Goal: Task Accomplishment & Management: Manage account settings

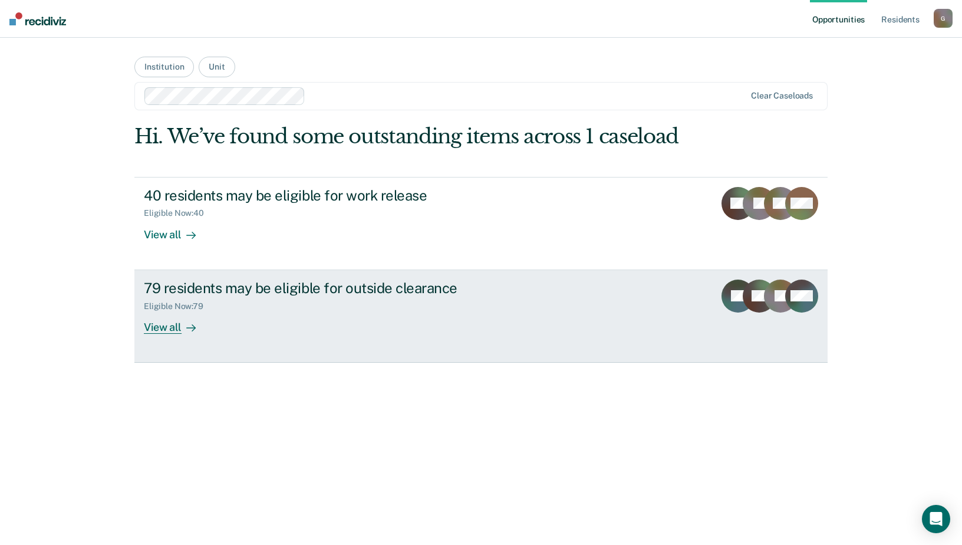
click at [164, 326] on div "View all" at bounding box center [177, 322] width 66 height 23
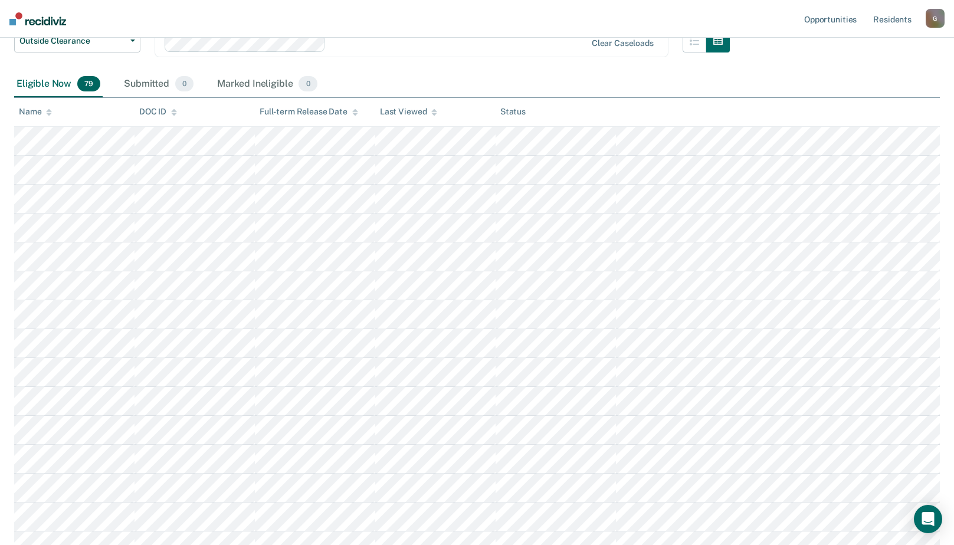
scroll to position [177, 0]
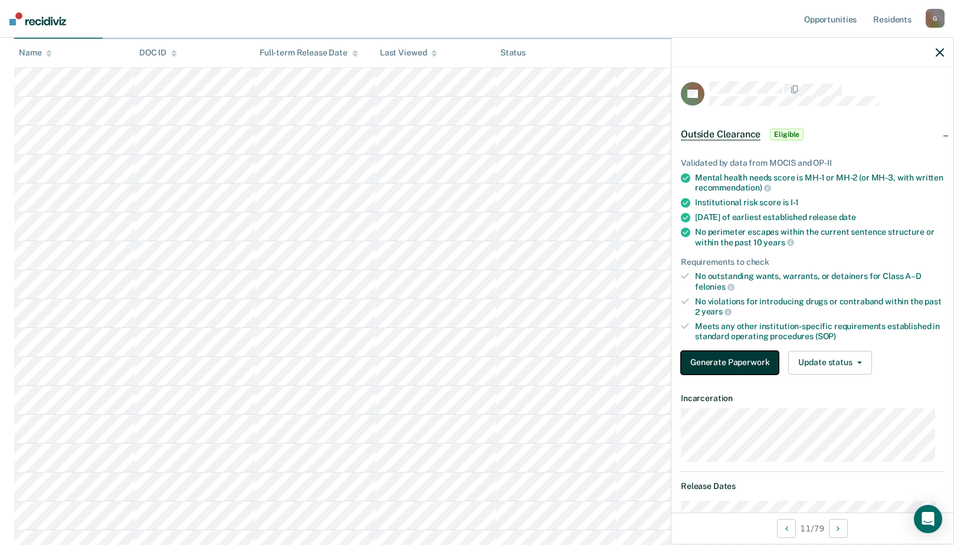
click at [721, 359] on button "Generate Paperwork" at bounding box center [729, 363] width 98 height 24
click at [832, 360] on button "Update status" at bounding box center [829, 363] width 83 height 24
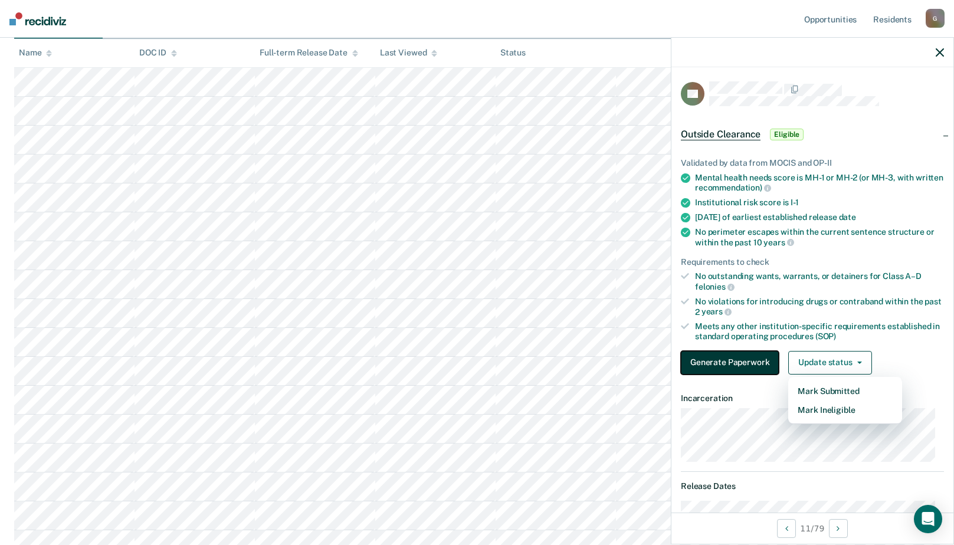
click at [711, 362] on button "Generate Paperwork" at bounding box center [729, 363] width 98 height 24
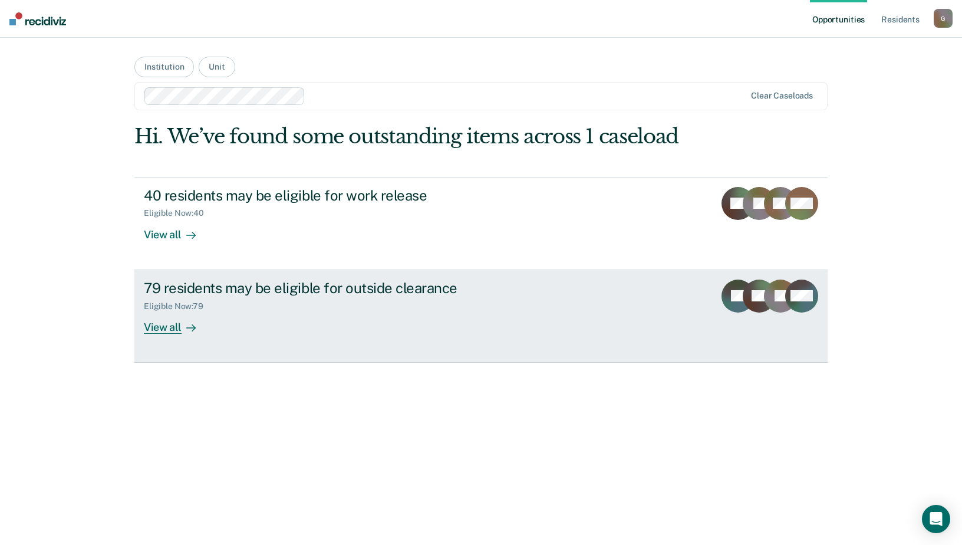
click at [157, 327] on div "View all" at bounding box center [177, 322] width 66 height 23
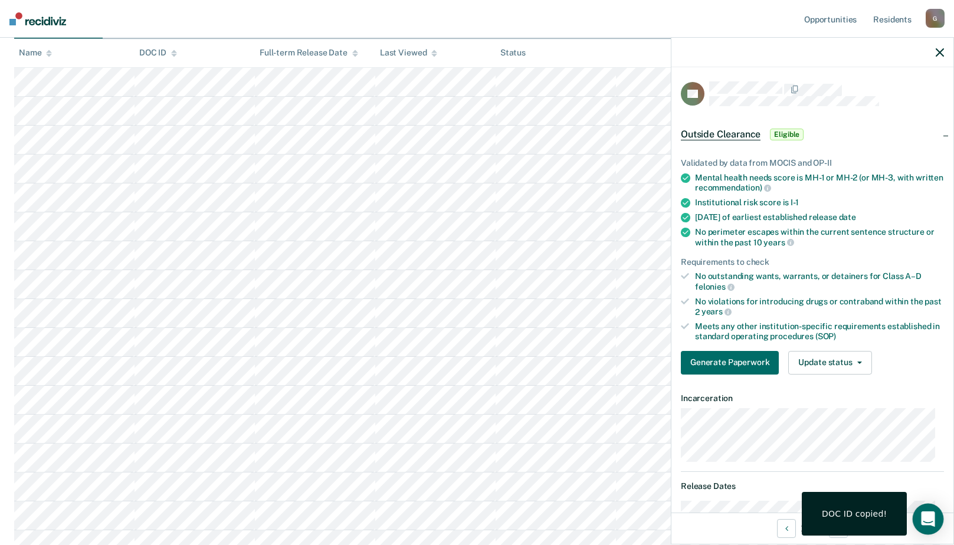
click at [928, 521] on icon "Open Intercom Messenger" at bounding box center [927, 518] width 14 height 15
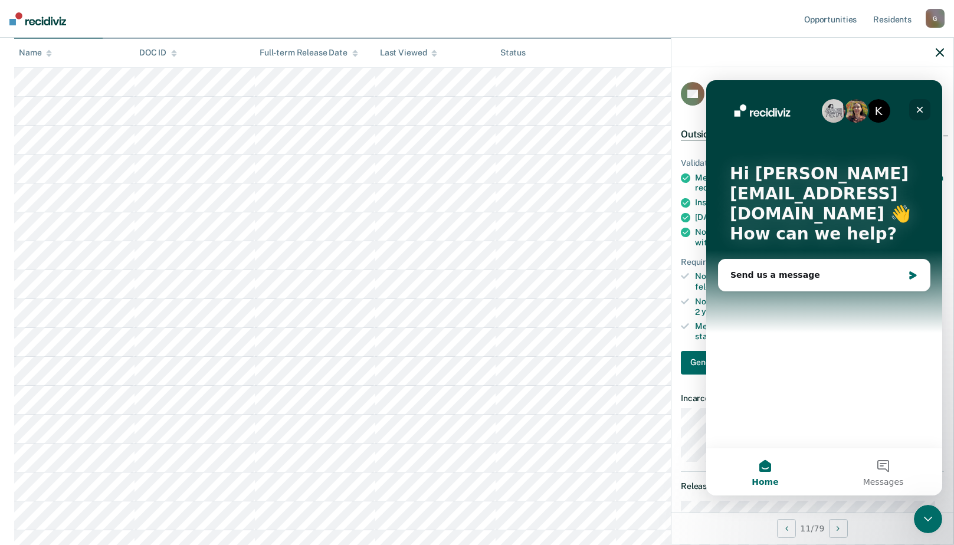
click at [921, 109] on icon "Close" at bounding box center [919, 110] width 6 height 6
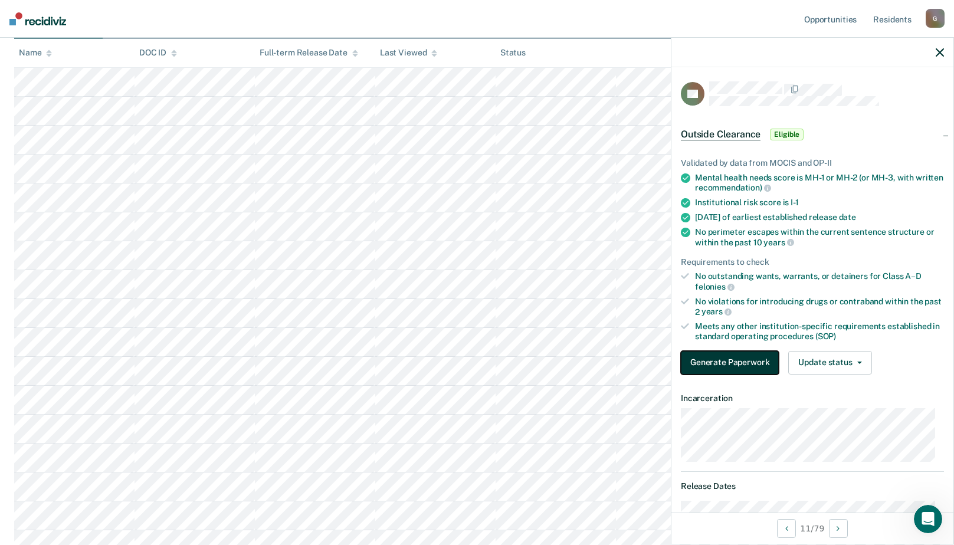
click at [714, 357] on button "Generate Paperwork" at bounding box center [729, 363] width 98 height 24
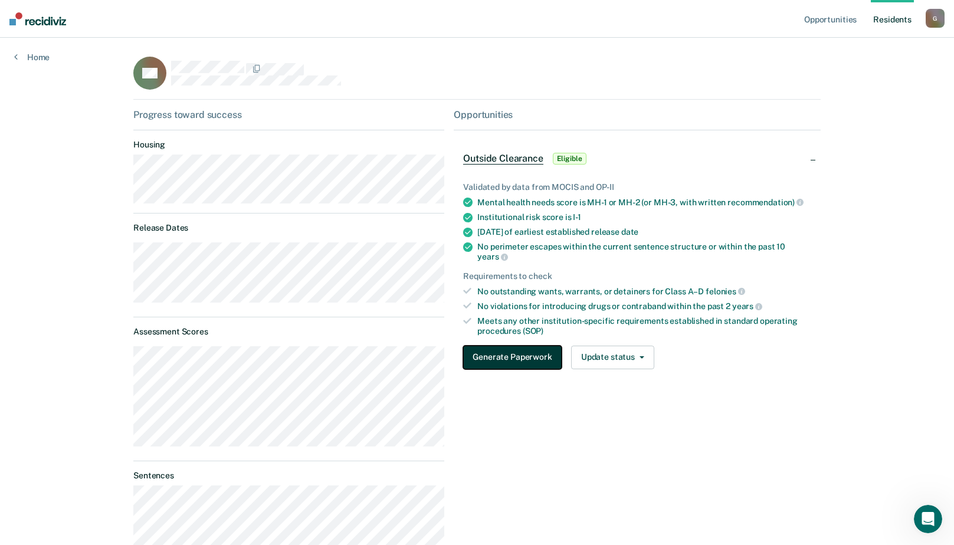
drag, startPoint x: 509, startPoint y: 346, endPoint x: 588, endPoint y: 271, distance: 108.9
click at [510, 346] on button "Generate Paperwork" at bounding box center [512, 358] width 98 height 24
click at [846, 16] on link "Opportunities" at bounding box center [829, 19] width 57 height 38
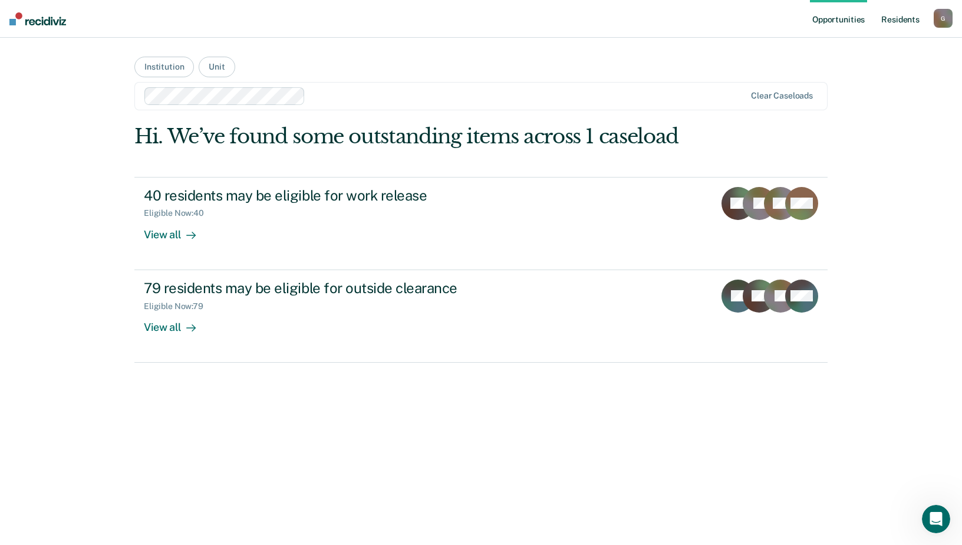
click at [896, 18] on link "Resident s" at bounding box center [900, 19] width 43 height 38
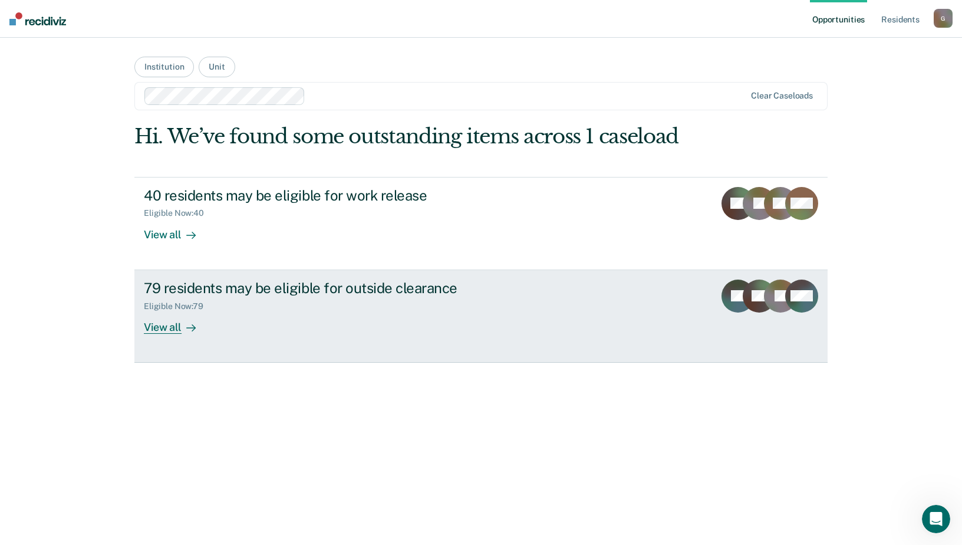
click at [161, 328] on div "View all" at bounding box center [177, 322] width 66 height 23
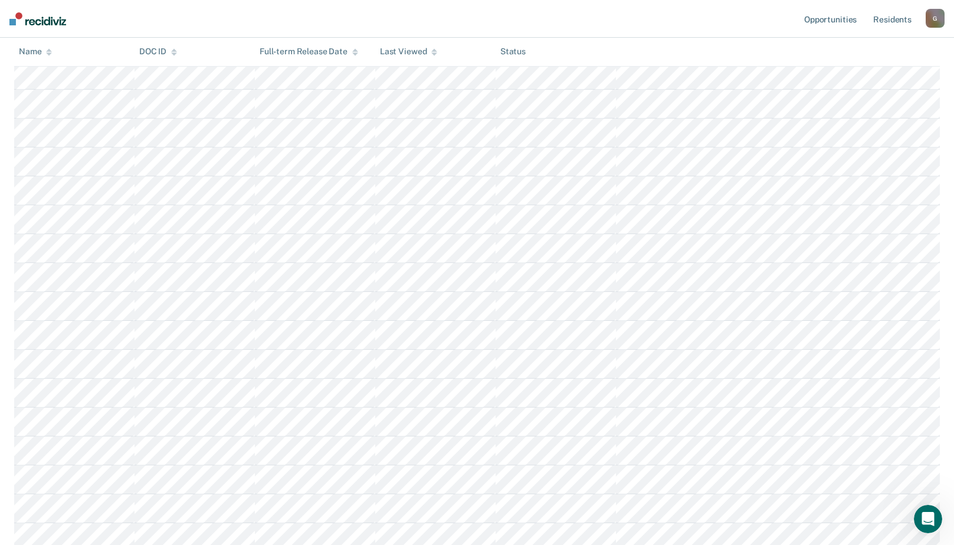
scroll to position [472, 0]
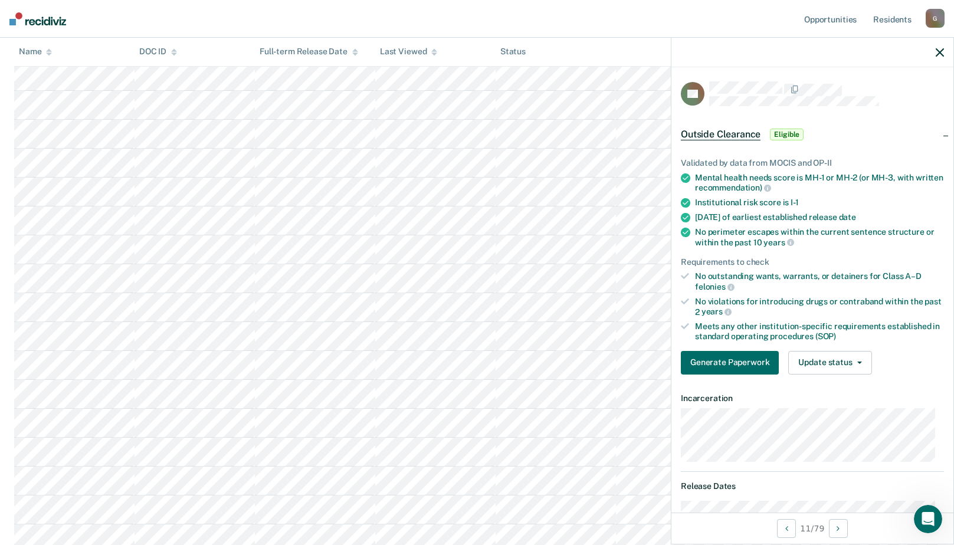
click at [727, 133] on span "Outside Clearance" at bounding box center [720, 135] width 80 height 12
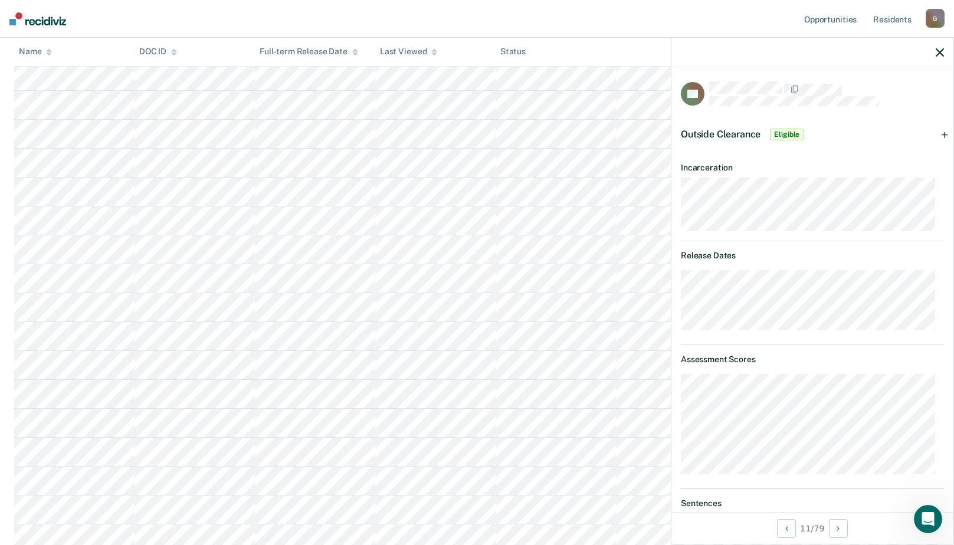
click at [727, 133] on span "Outside Clearance" at bounding box center [720, 134] width 80 height 11
click at [856, 134] on div "Outside Clearance Eligible" at bounding box center [812, 135] width 282 height 38
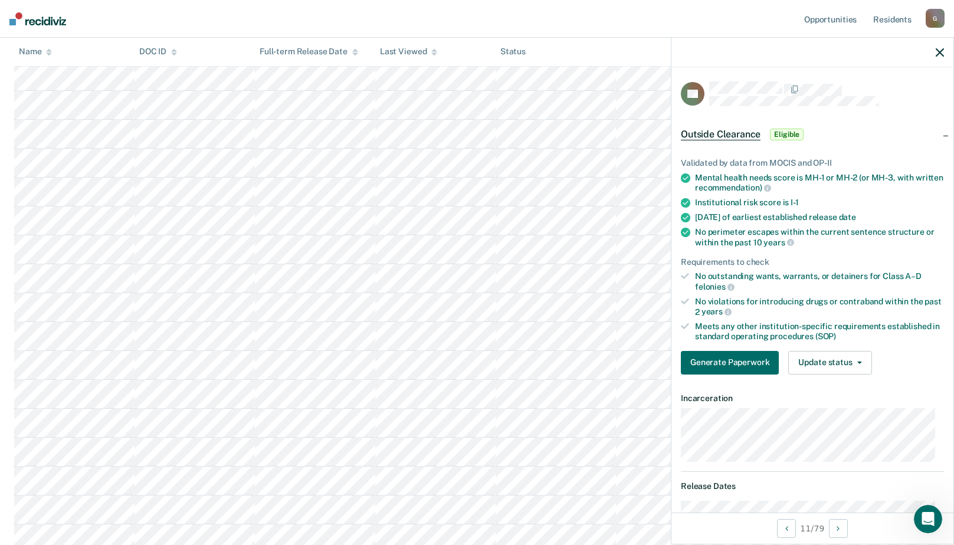
drag, startPoint x: 786, startPoint y: 38, endPoint x: 758, endPoint y: 28, distance: 29.7
click at [758, 28] on nav "Opportunities Resident s Gerry.Roll@doc.mo.gov G Profile How it works Log Out" at bounding box center [477, 19] width 954 height 38
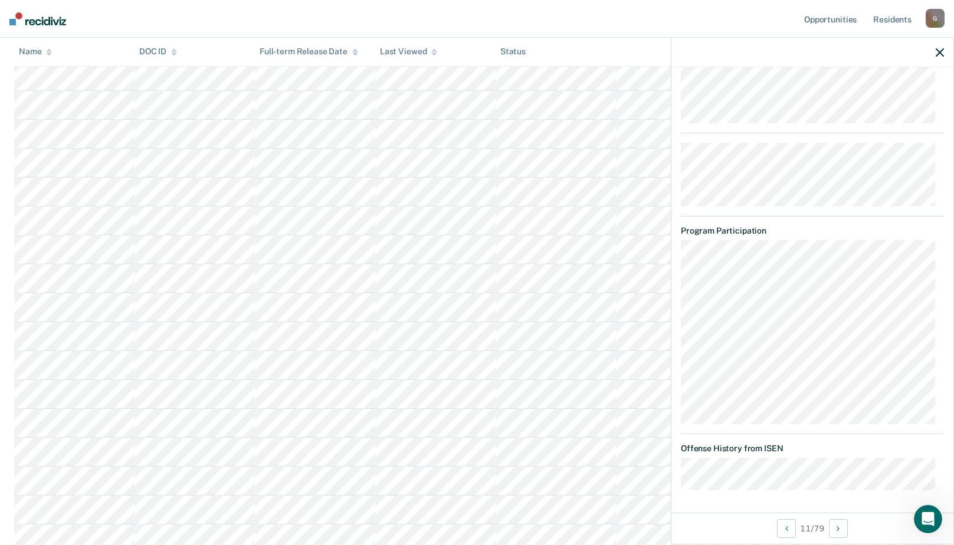
scroll to position [1065, 0]
click at [928, 514] on icon "Open Intercom Messenger" at bounding box center [925, 517] width 19 height 19
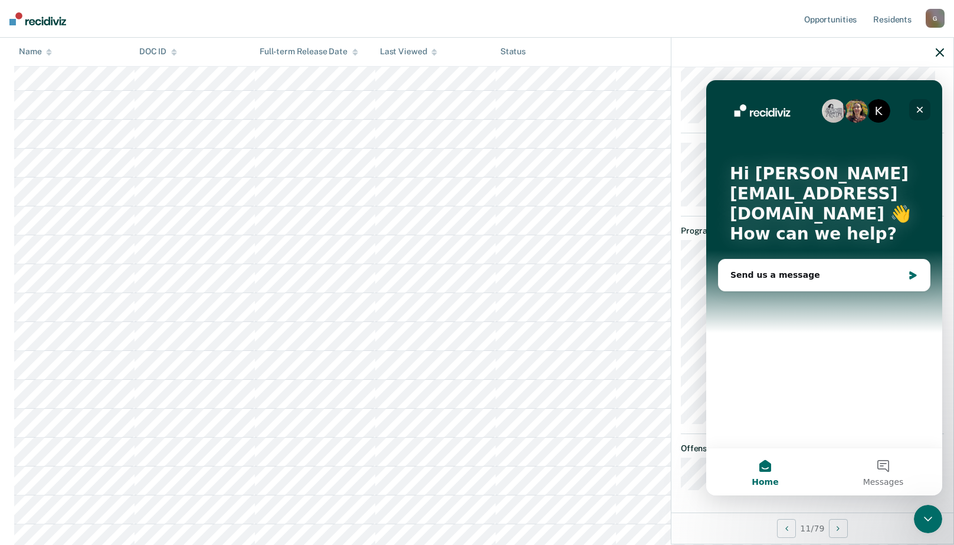
click at [919, 106] on icon "Close" at bounding box center [919, 109] width 9 height 9
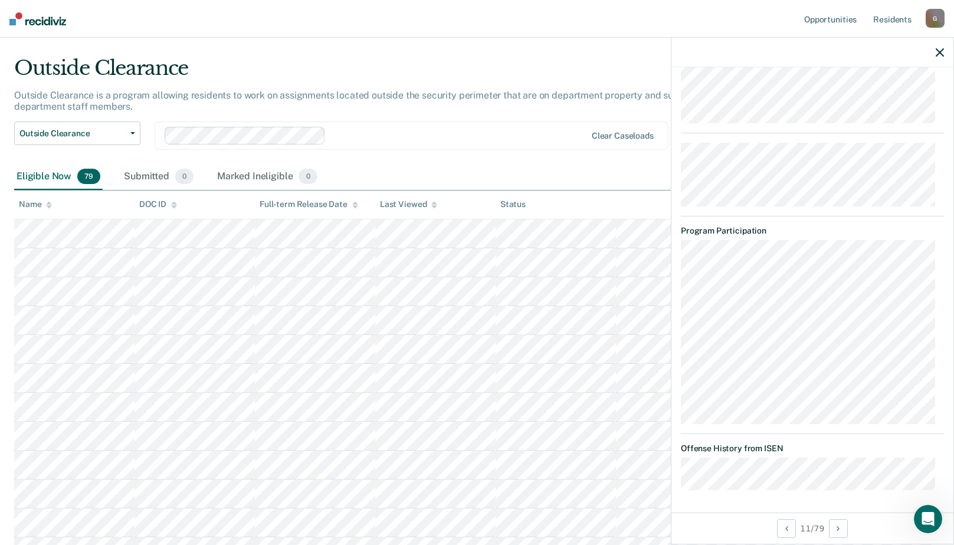
scroll to position [0, 0]
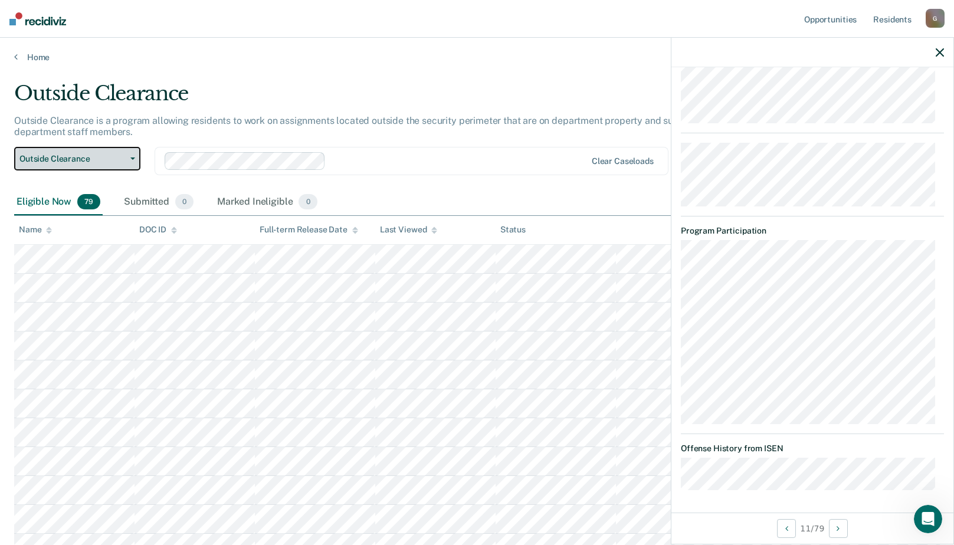
click at [133, 157] on icon "button" at bounding box center [132, 158] width 5 height 2
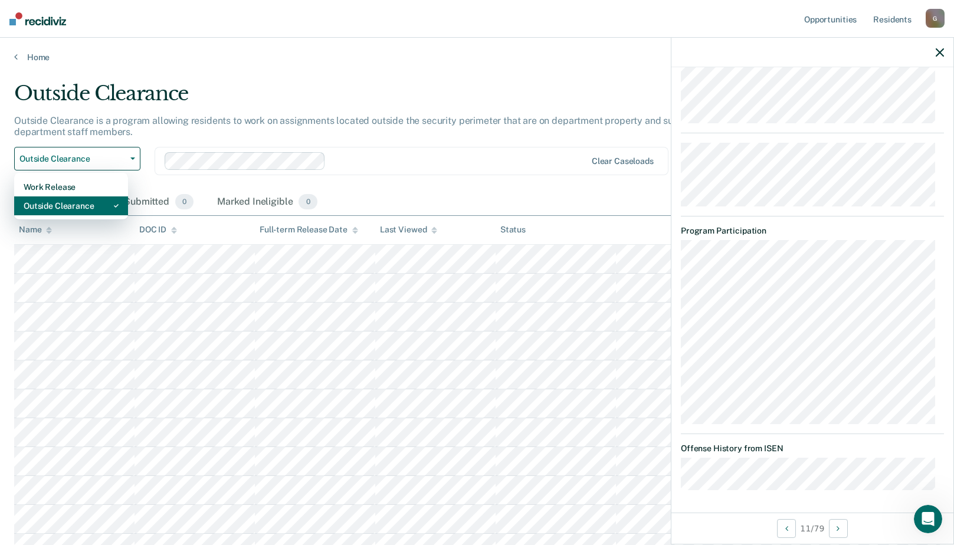
click at [94, 203] on div "Outside Clearance" at bounding box center [71, 205] width 95 height 19
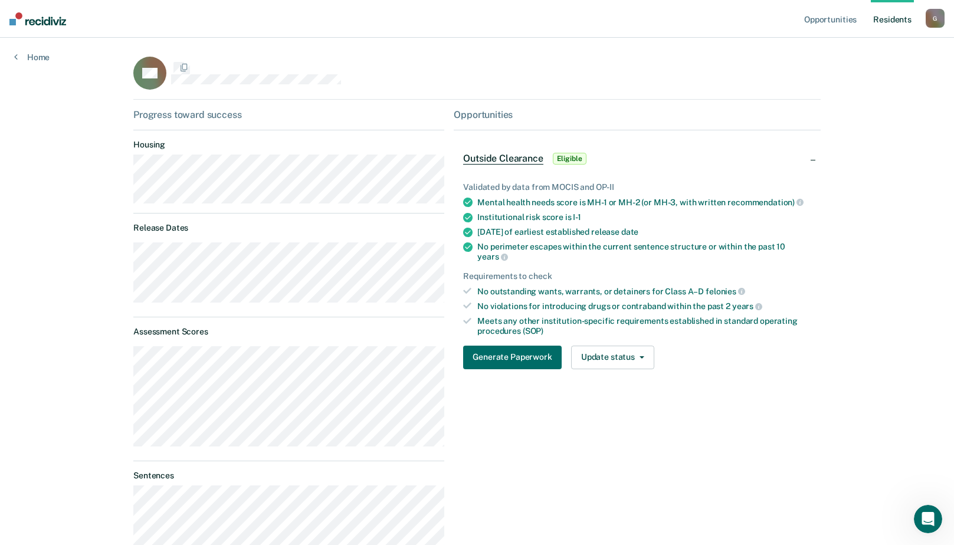
click at [720, 89] on div "DB" at bounding box center [476, 78] width 687 height 43
click at [507, 346] on button "Generate Paperwork" at bounding box center [512, 358] width 98 height 24
click at [610, 347] on button "Update status" at bounding box center [612, 358] width 83 height 24
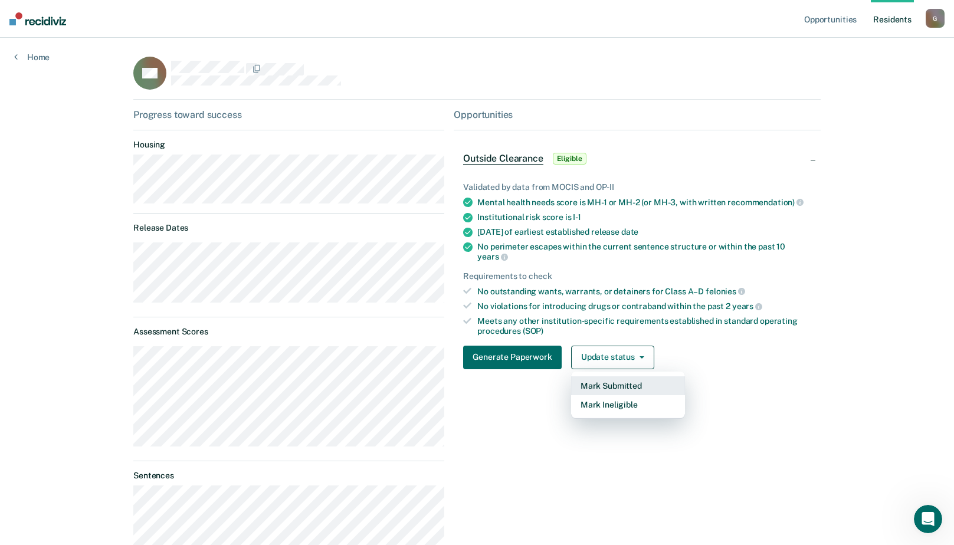
click at [614, 376] on button "Mark Submitted" at bounding box center [628, 385] width 114 height 19
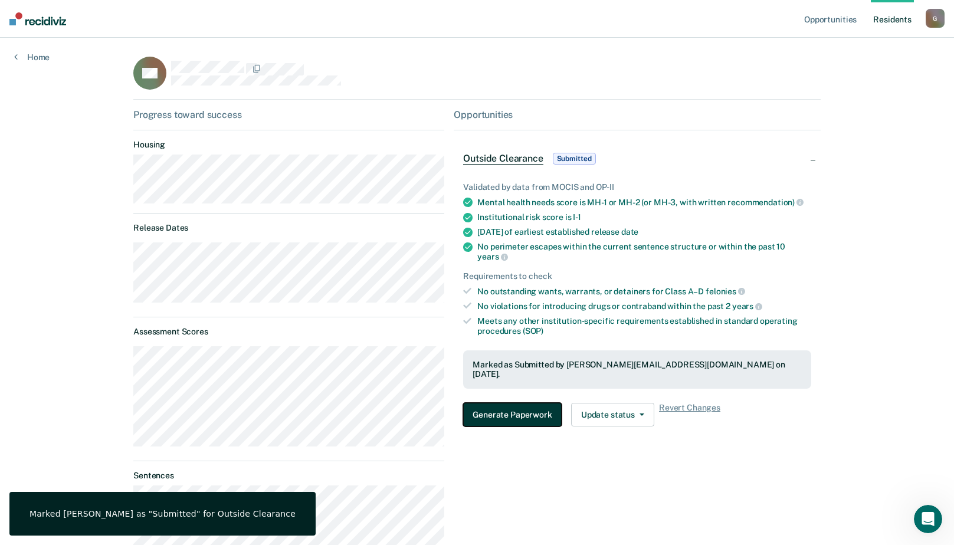
click at [495, 403] on button "Generate Paperwork" at bounding box center [512, 415] width 98 height 24
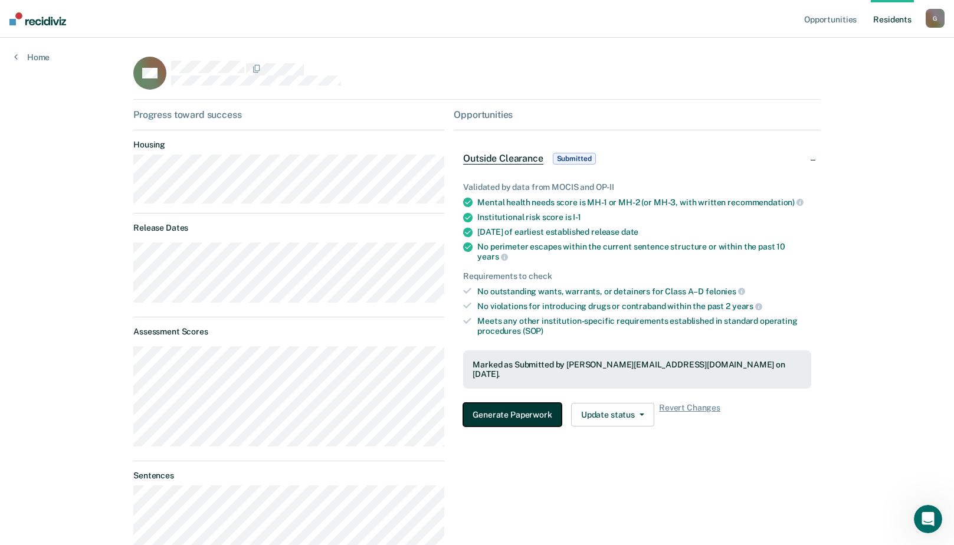
drag, startPoint x: 536, startPoint y: 393, endPoint x: 631, endPoint y: 203, distance: 212.8
click at [551, 349] on div "Validated by data from MOCIS and OP-II Mental health needs score is MH-1 or MH-…" at bounding box center [636, 299] width 367 height 272
click at [487, 403] on button "Generate Paperwork" at bounding box center [512, 415] width 98 height 24
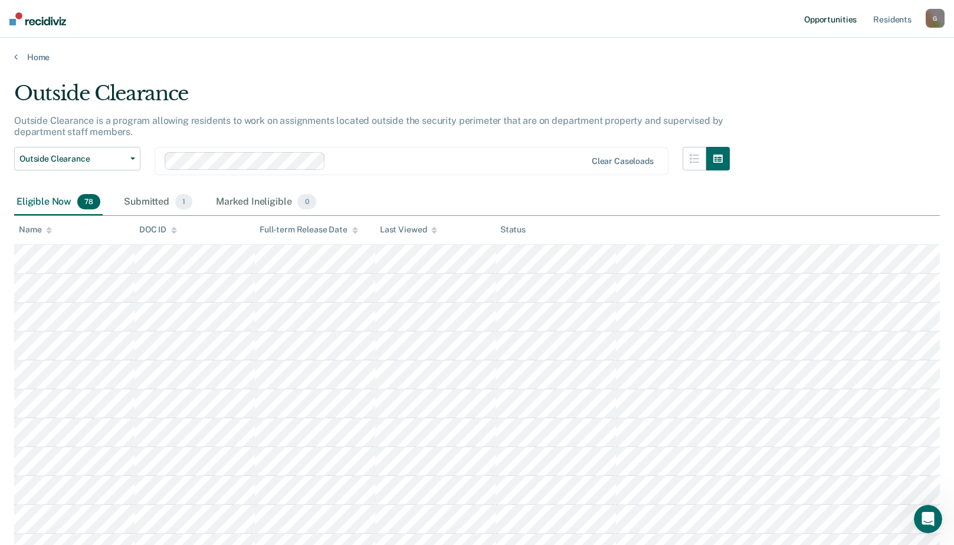
click at [850, 16] on link "Opportunities" at bounding box center [829, 19] width 57 height 38
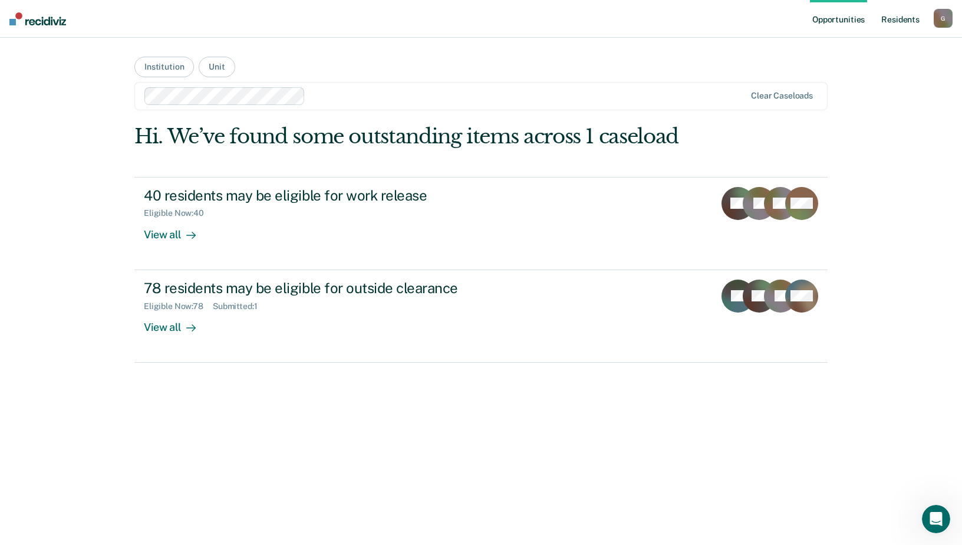
click at [903, 19] on link "Resident s" at bounding box center [900, 19] width 43 height 38
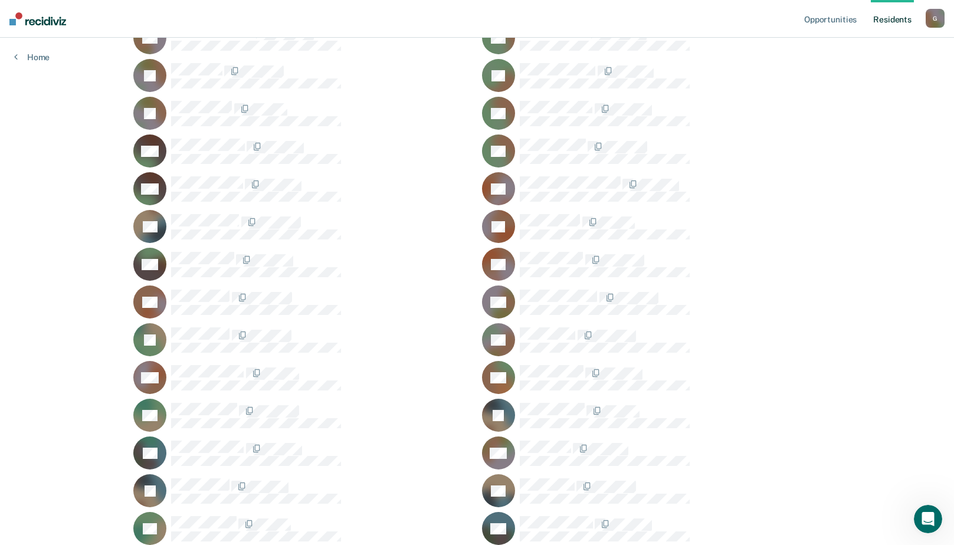
scroll to position [472, 0]
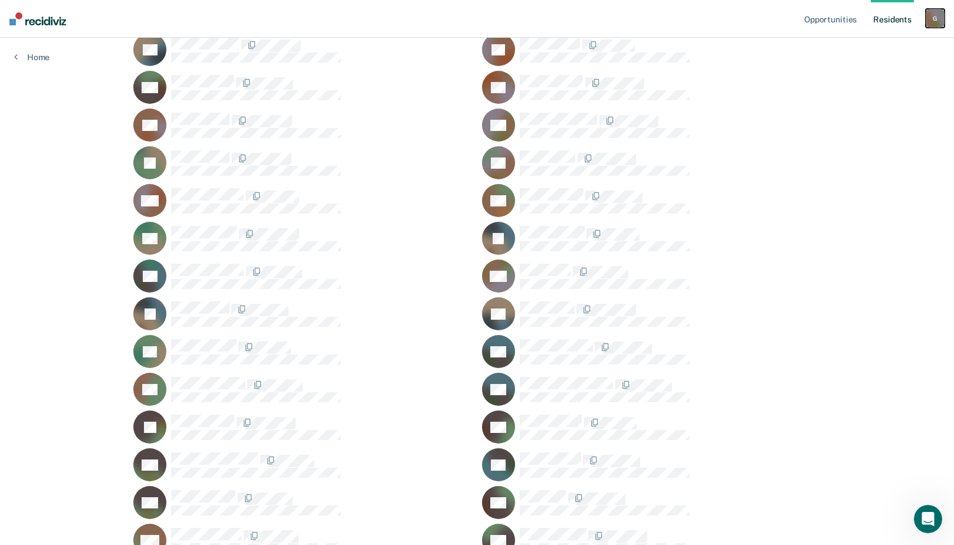
click at [936, 15] on div "G" at bounding box center [934, 18] width 19 height 19
click at [777, 93] on div at bounding box center [670, 87] width 301 height 25
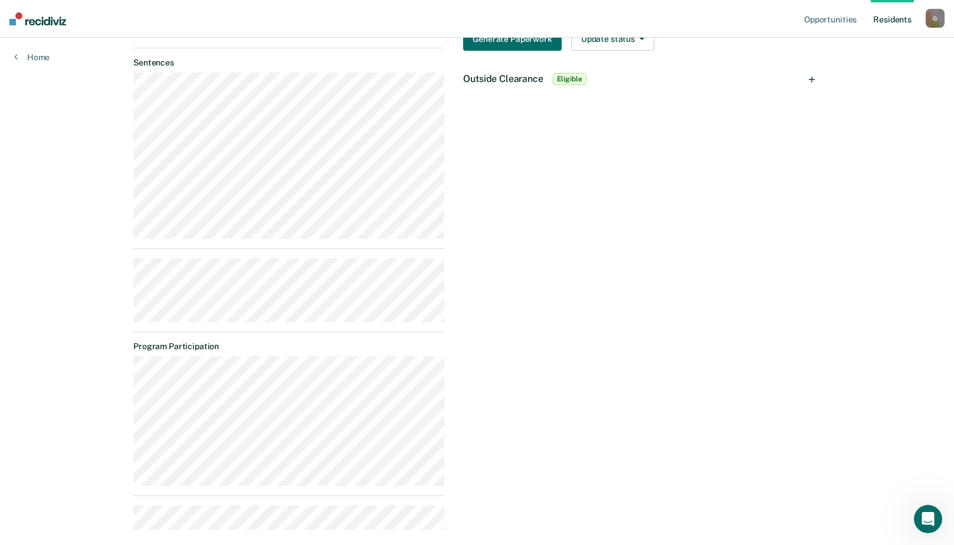
scroll to position [469, 0]
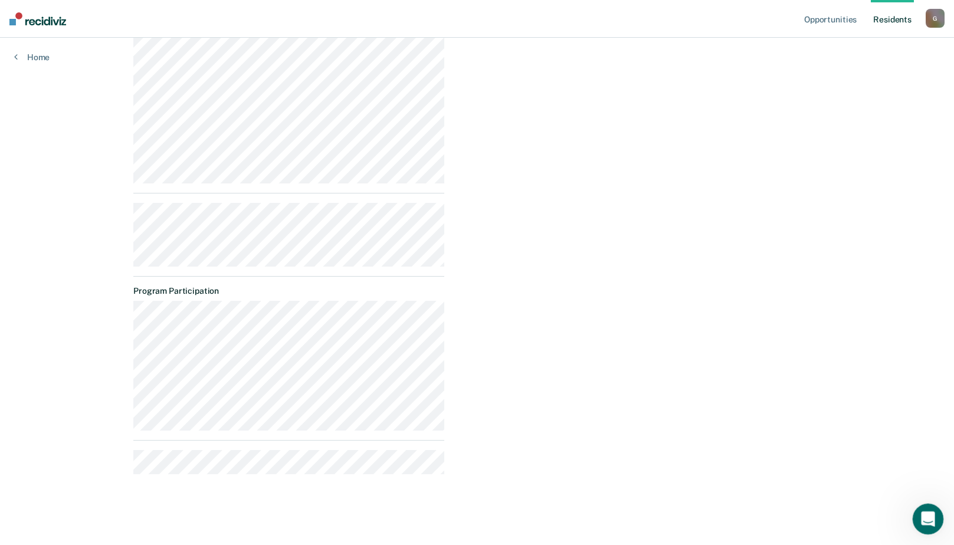
click at [925, 516] on icon "Open Intercom Messenger" at bounding box center [925, 517] width 19 height 19
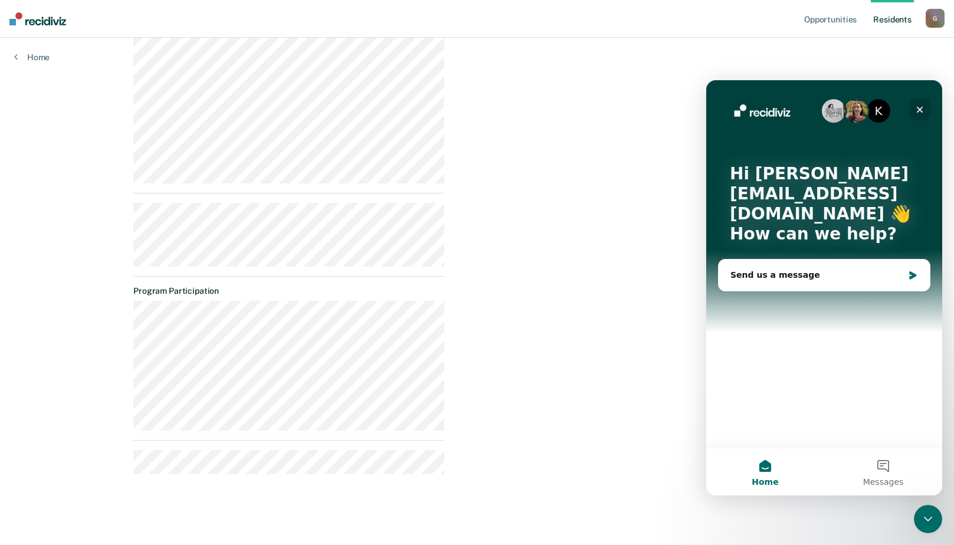
click at [922, 107] on icon "Close" at bounding box center [919, 110] width 6 height 6
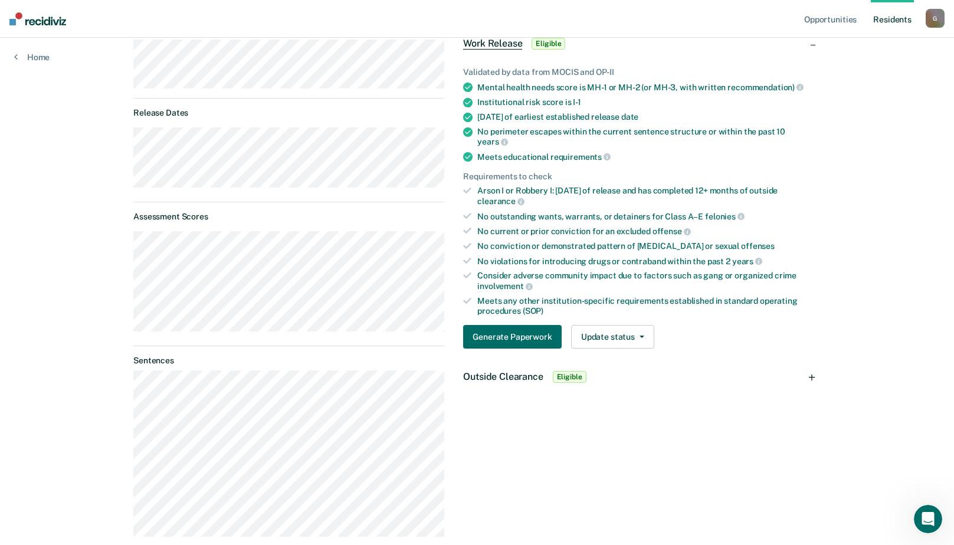
scroll to position [0, 0]
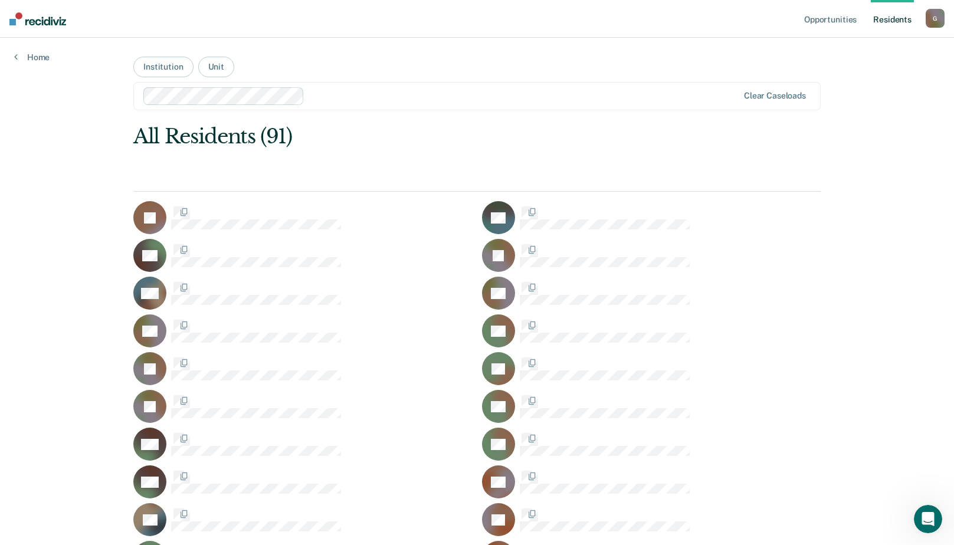
scroll to position [472, 0]
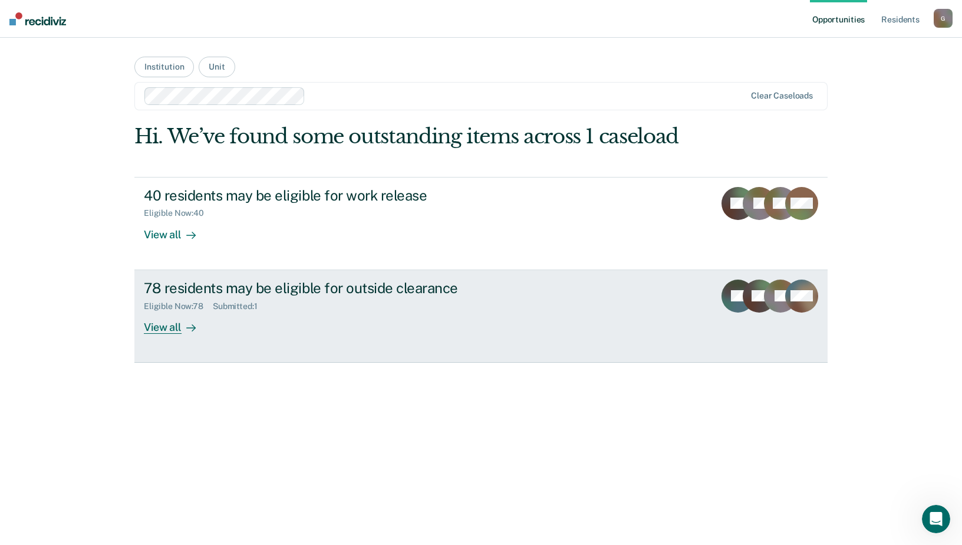
click at [163, 327] on div "View all" at bounding box center [177, 322] width 66 height 23
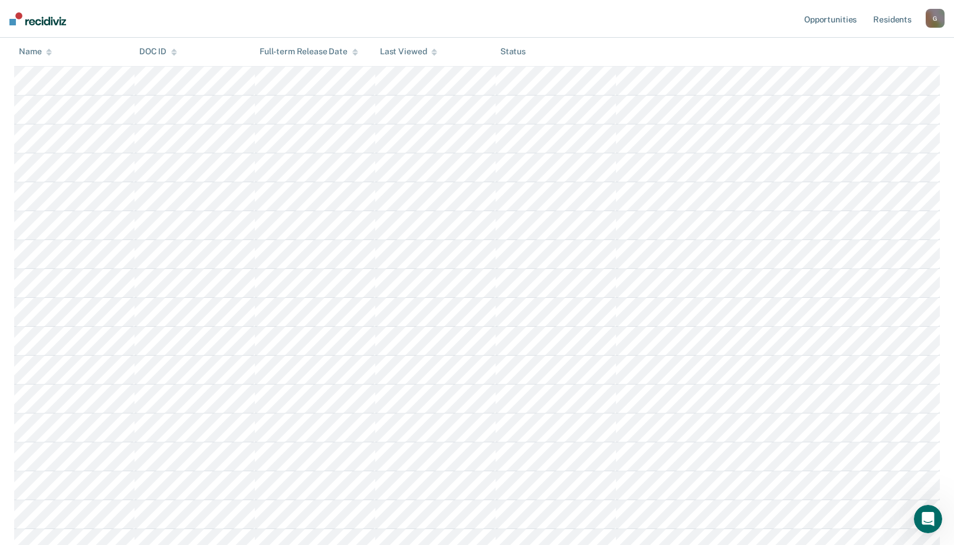
scroll to position [177, 0]
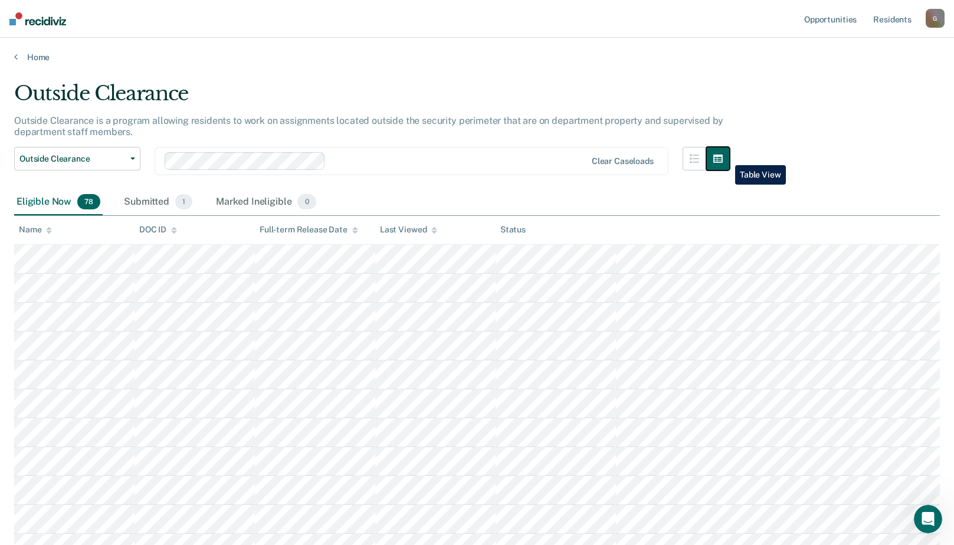
click at [722, 156] on icon "button" at bounding box center [717, 158] width 9 height 8
click at [697, 155] on icon "button" at bounding box center [693, 158] width 9 height 9
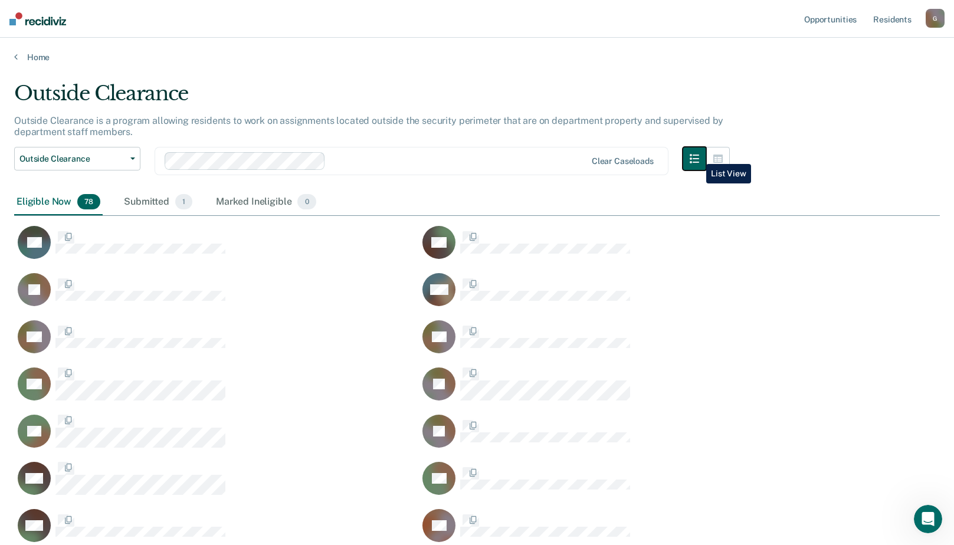
scroll to position [1971, 916]
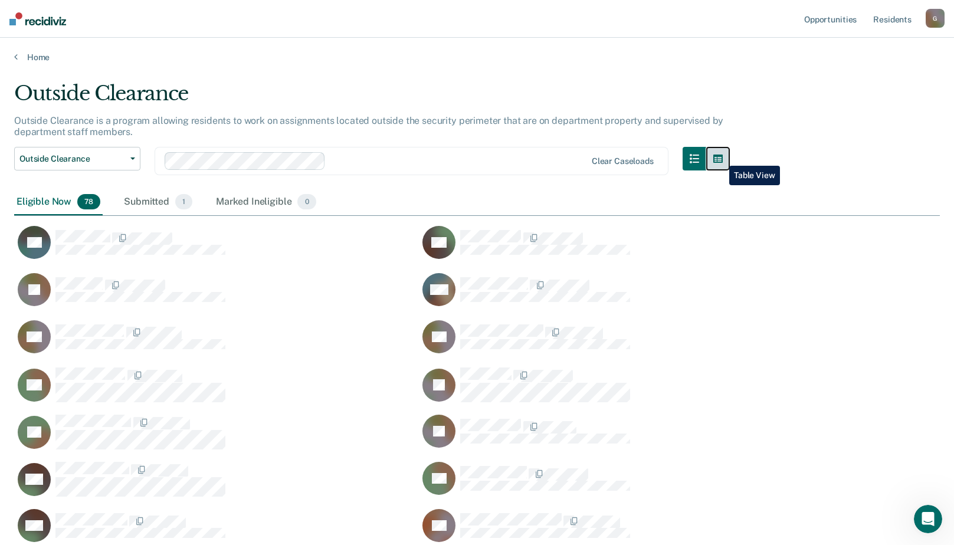
click at [720, 157] on icon "button" at bounding box center [717, 158] width 9 height 8
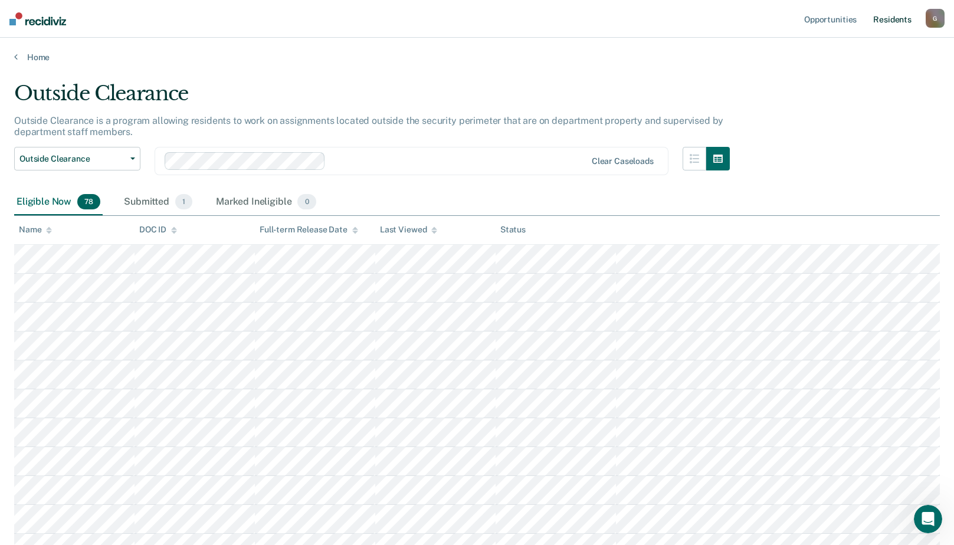
click at [899, 20] on link "Resident s" at bounding box center [891, 19] width 43 height 38
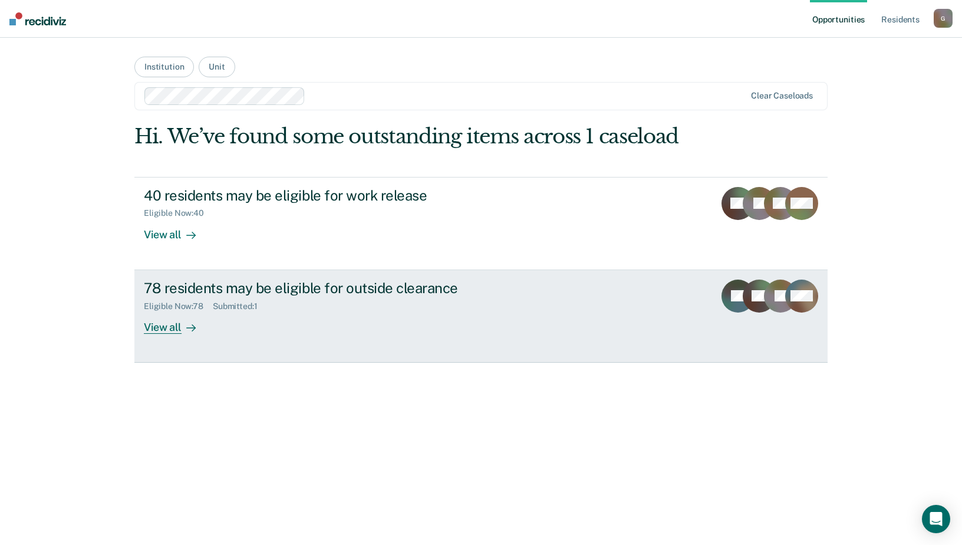
click at [163, 328] on div "View all" at bounding box center [177, 322] width 66 height 23
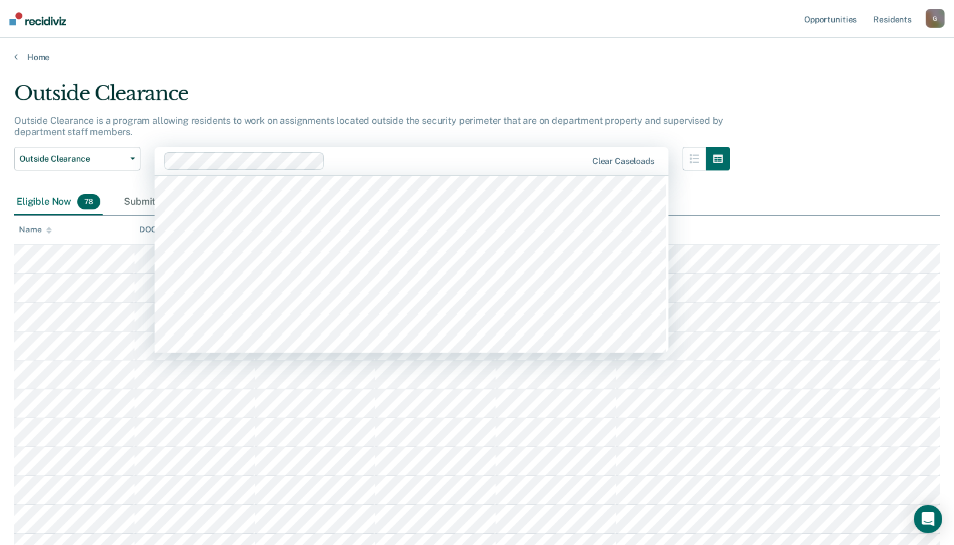
scroll to position [413, 0]
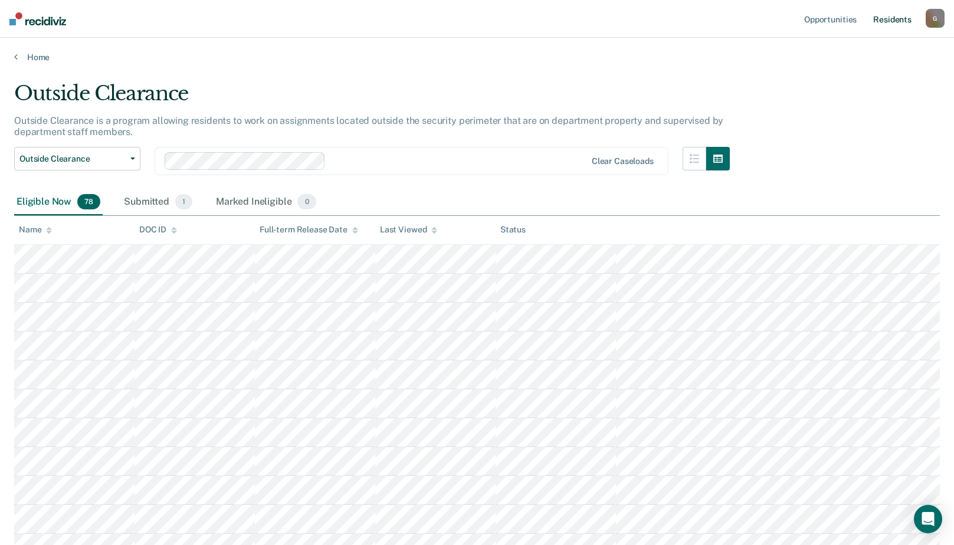
click at [896, 17] on link "Resident s" at bounding box center [891, 19] width 43 height 38
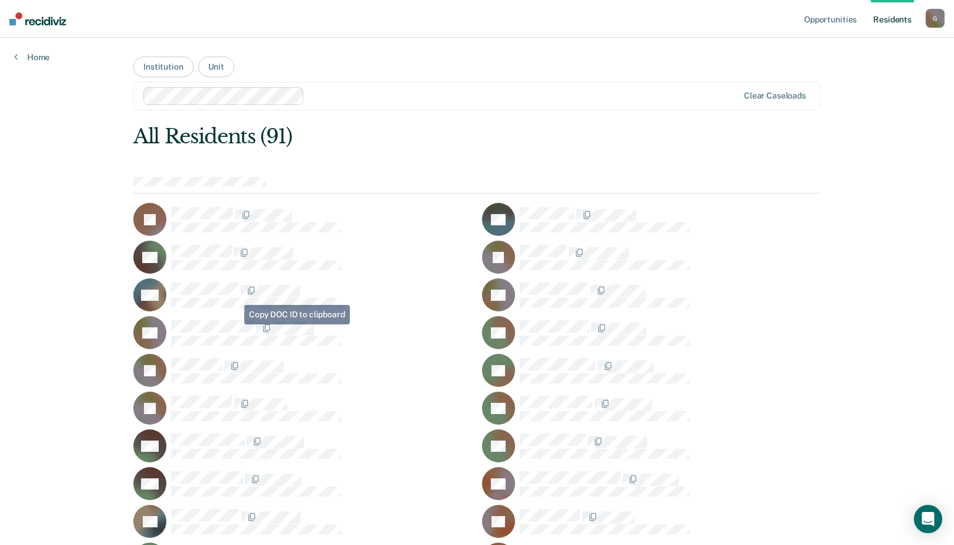
scroll to position [118, 0]
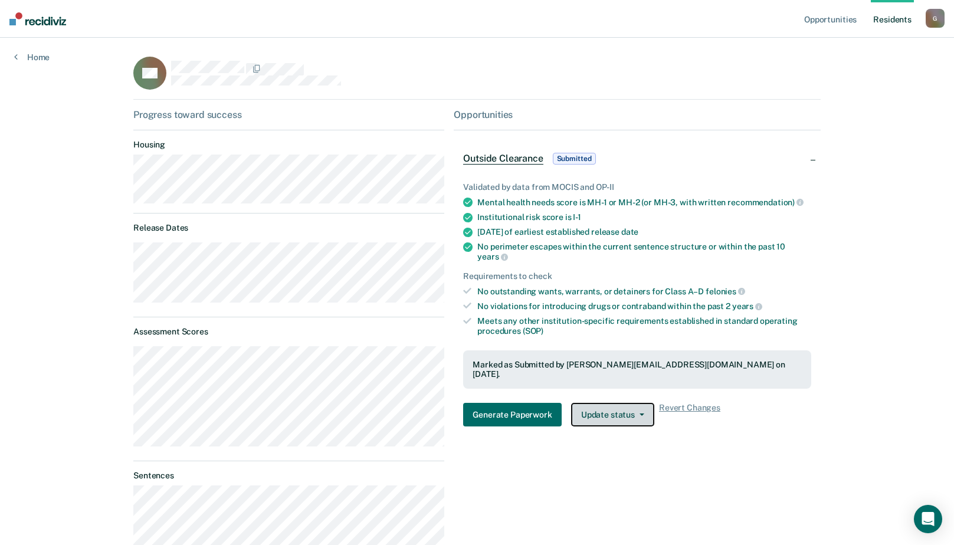
click at [639, 413] on icon "button" at bounding box center [641, 414] width 5 height 2
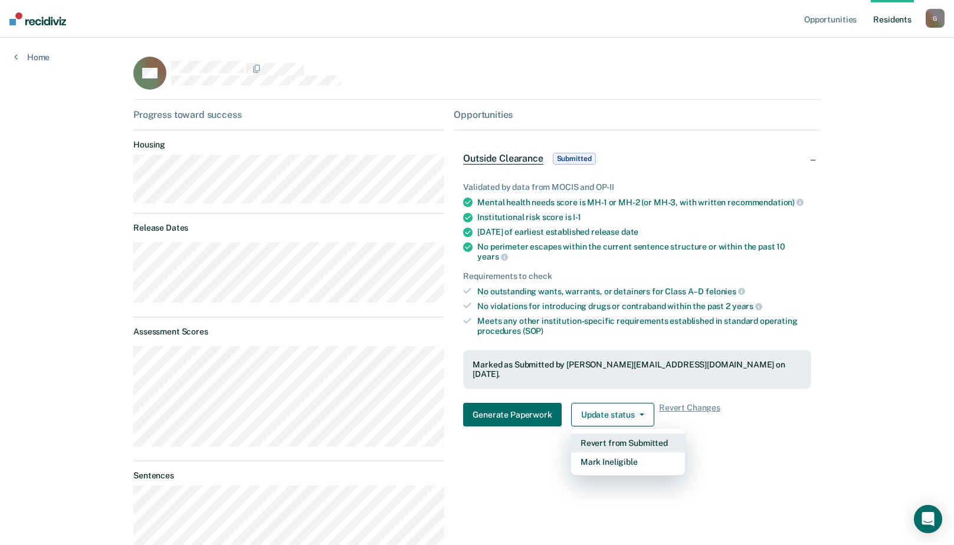
click at [638, 433] on button "Revert from Submitted" at bounding box center [628, 442] width 114 height 19
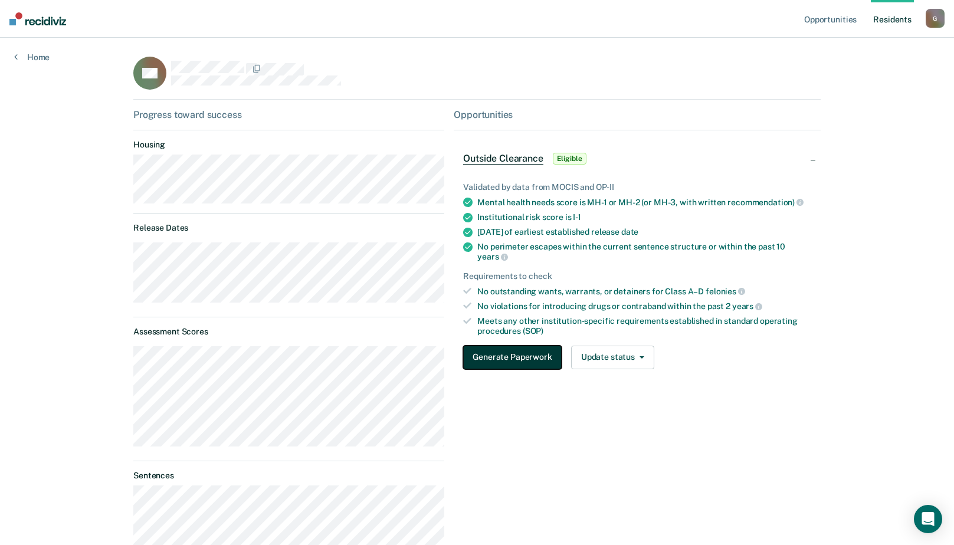
click at [505, 346] on button "Generate Paperwork" at bounding box center [512, 358] width 98 height 24
click at [508, 346] on button "Generate Paperwork" at bounding box center [512, 358] width 98 height 24
